Goal: Book appointment/travel/reservation

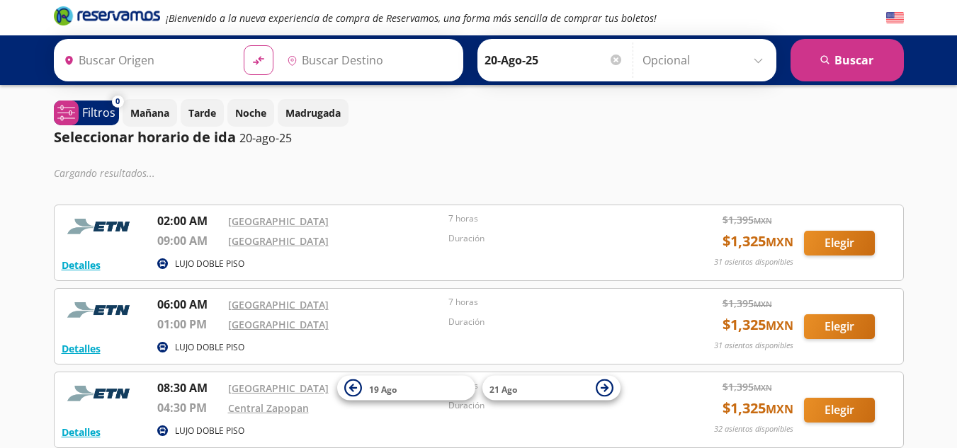
type input "[GEOGRAPHIC_DATA], [GEOGRAPHIC_DATA]"
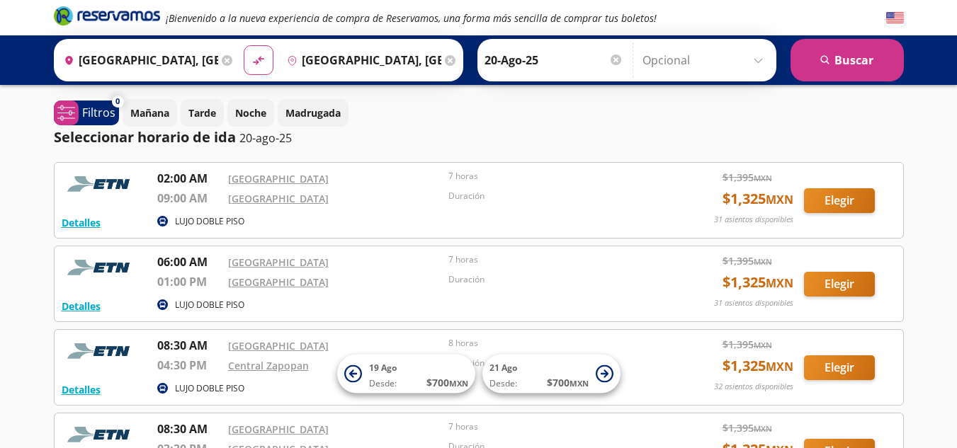
click at [222, 62] on icon at bounding box center [227, 60] width 11 height 11
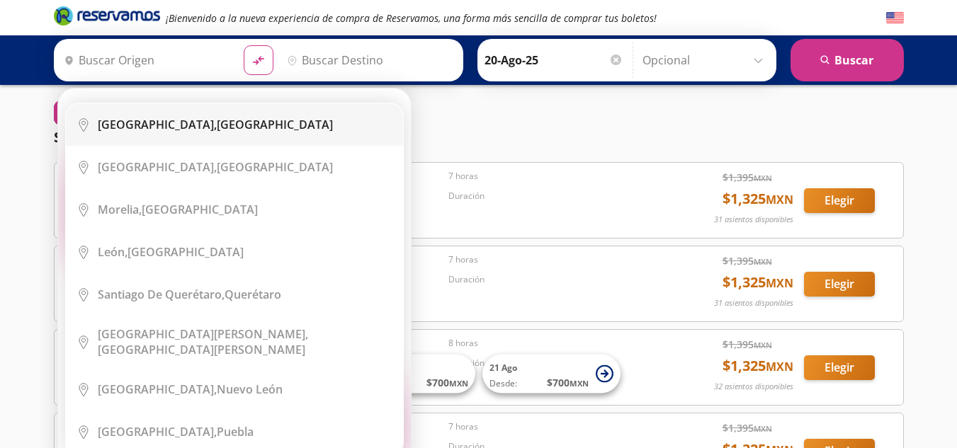
click at [216, 126] on div "Ciudad de México, Distrito Federal" at bounding box center [215, 125] width 235 height 16
type input "[GEOGRAPHIC_DATA], [GEOGRAPHIC_DATA]"
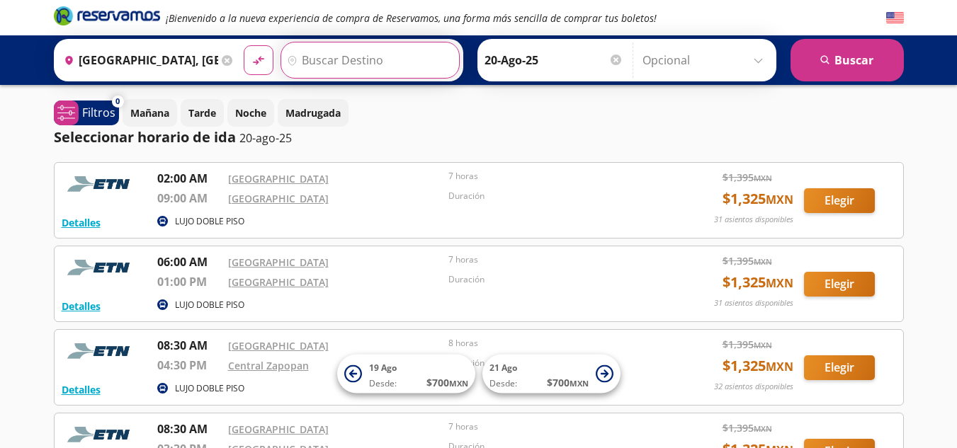
click at [348, 60] on input "Destino" at bounding box center [368, 59] width 174 height 35
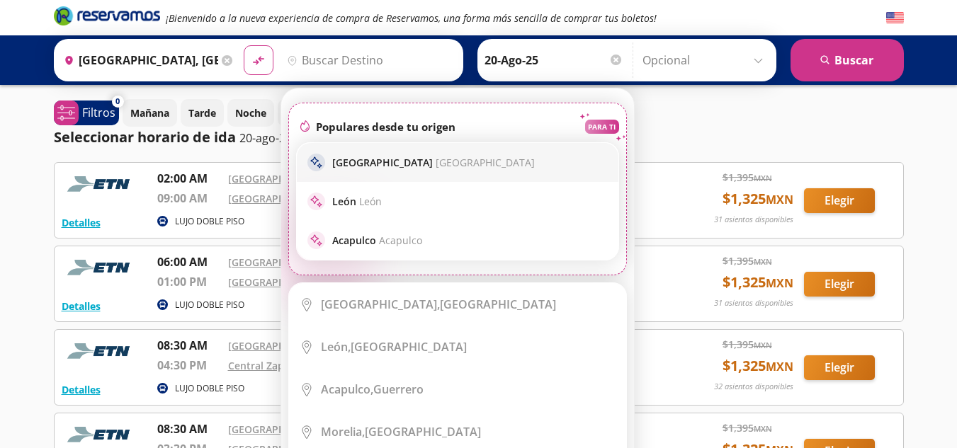
click at [351, 159] on p "Guadalajara Guadalajara" at bounding box center [433, 162] width 203 height 13
type input "[GEOGRAPHIC_DATA], [GEOGRAPHIC_DATA]"
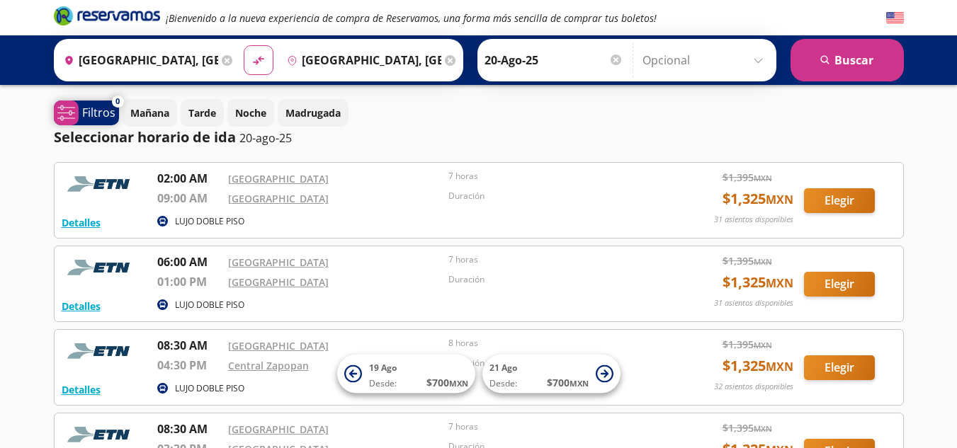
click at [90, 117] on p "Filtros" at bounding box center [98, 112] width 33 height 17
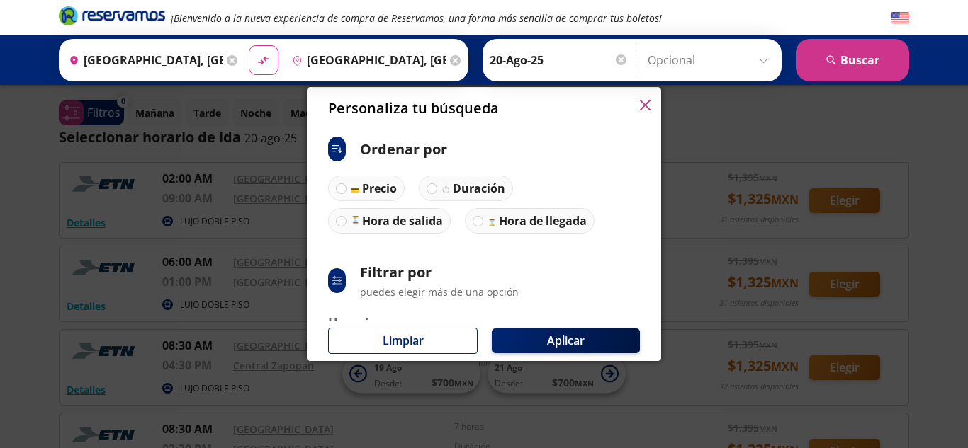
click at [645, 102] on icon "button" at bounding box center [645, 105] width 11 height 11
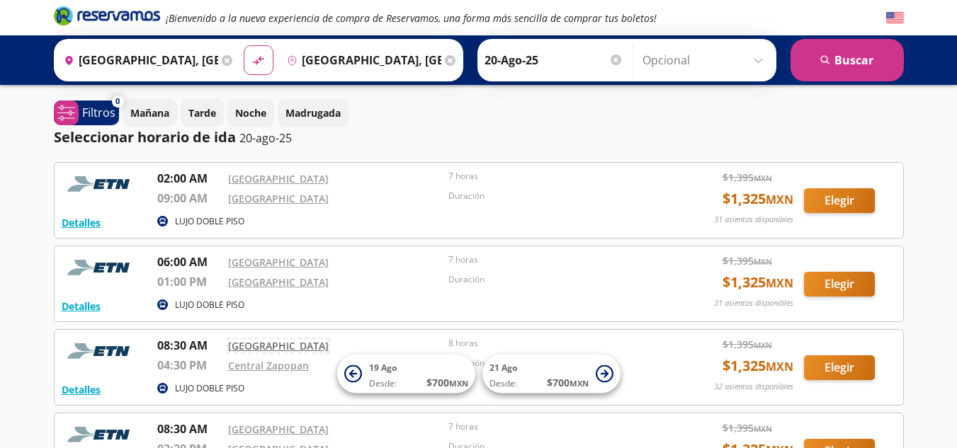
click at [243, 349] on link "[GEOGRAPHIC_DATA]" at bounding box center [278, 345] width 101 height 13
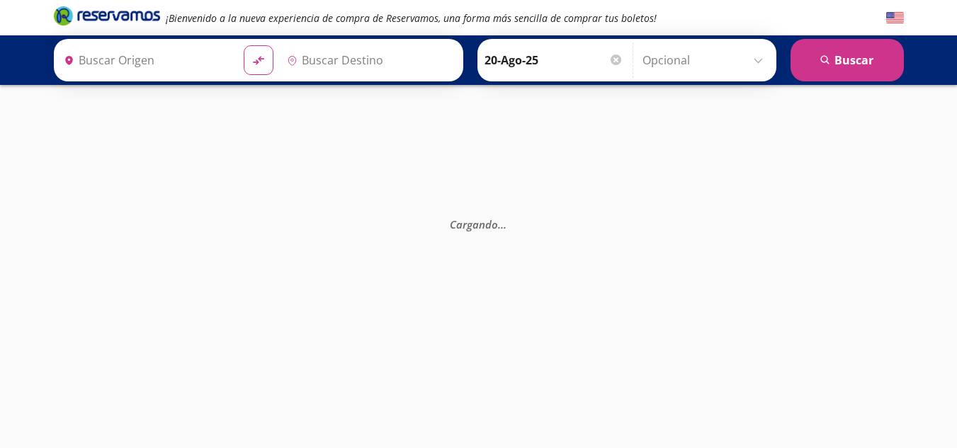
type input "[GEOGRAPHIC_DATA], [GEOGRAPHIC_DATA]"
